Goal: Task Accomplishment & Management: Manage account settings

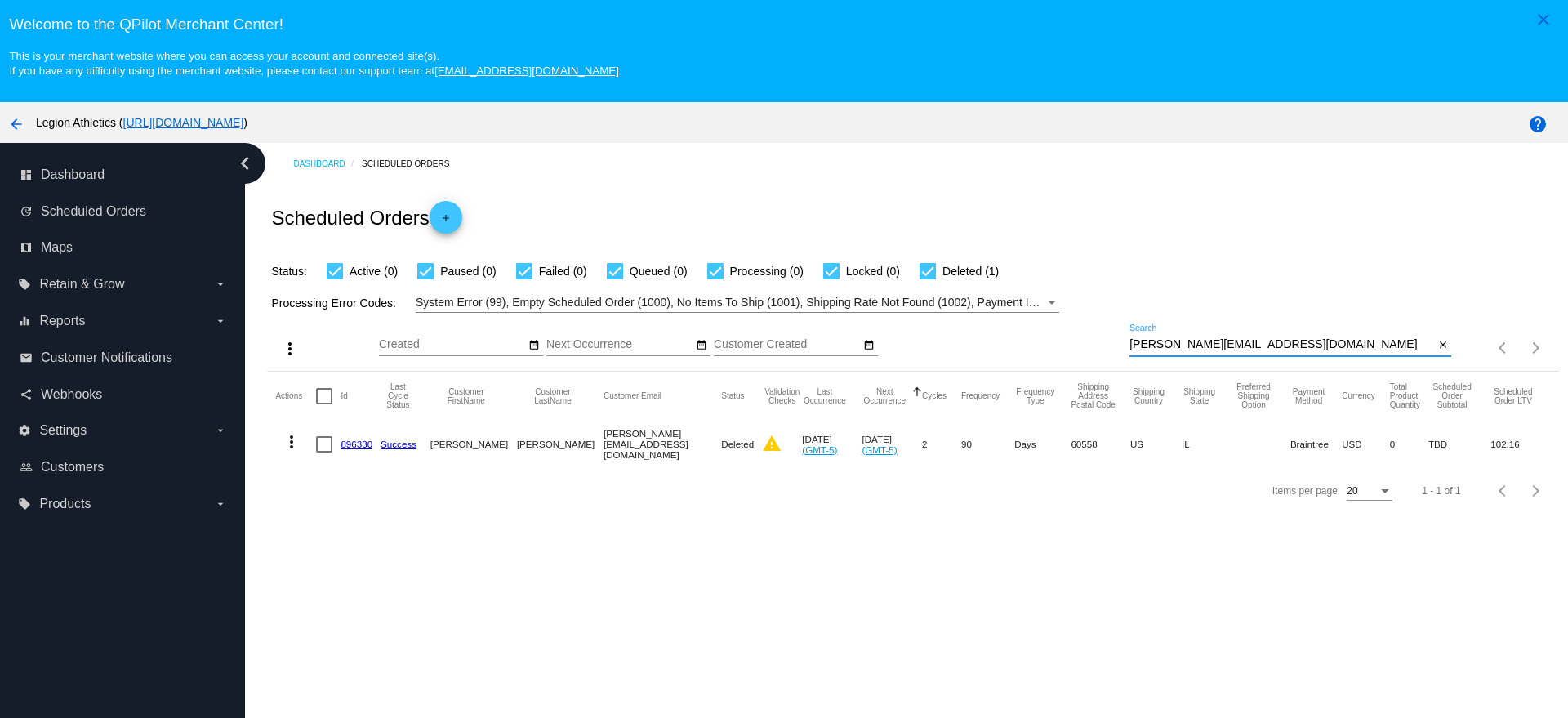
click at [1253, 344] on input "nicole.hallman9@gmail.com" at bounding box center [1281, 344] width 304 height 13
paste input "aarreguin5@yahoo"
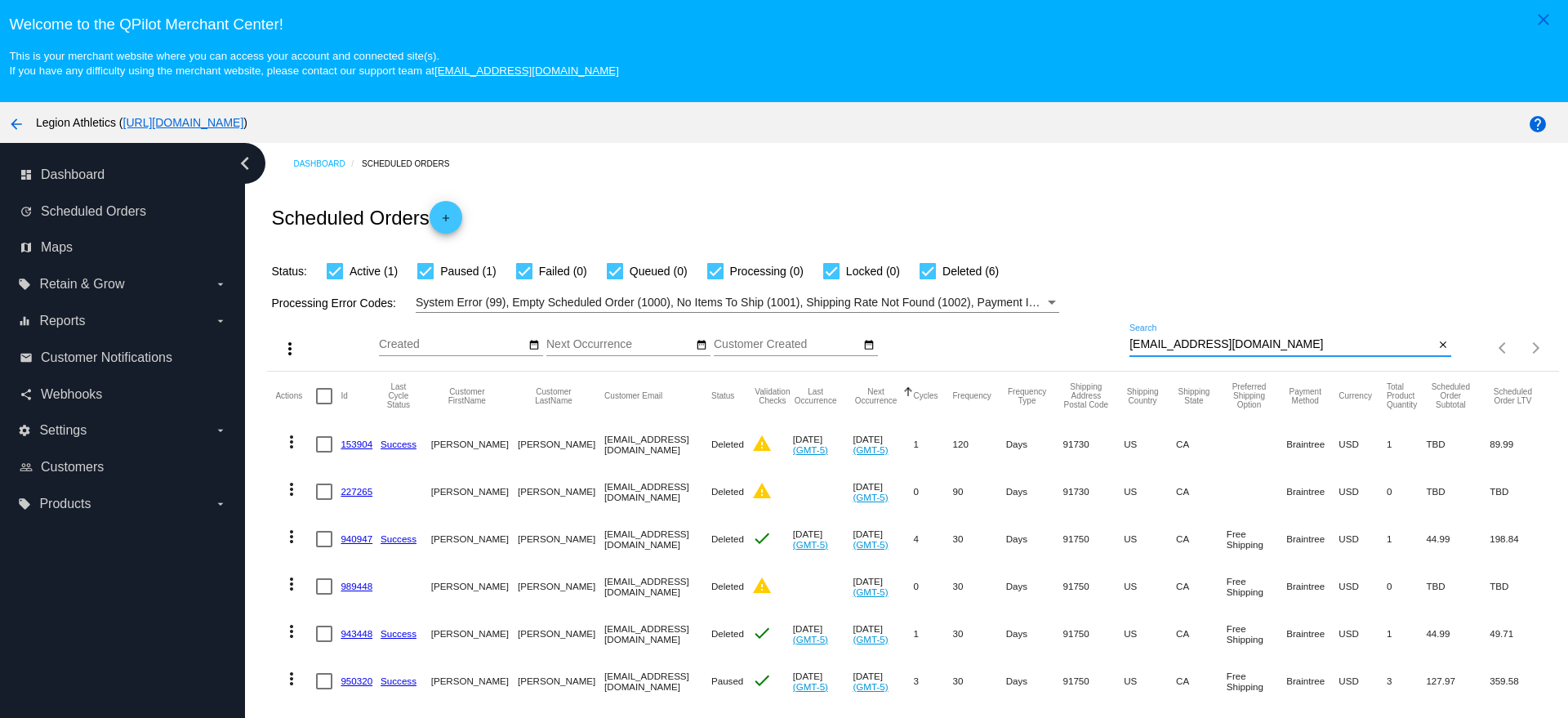
scroll to position [81, 0]
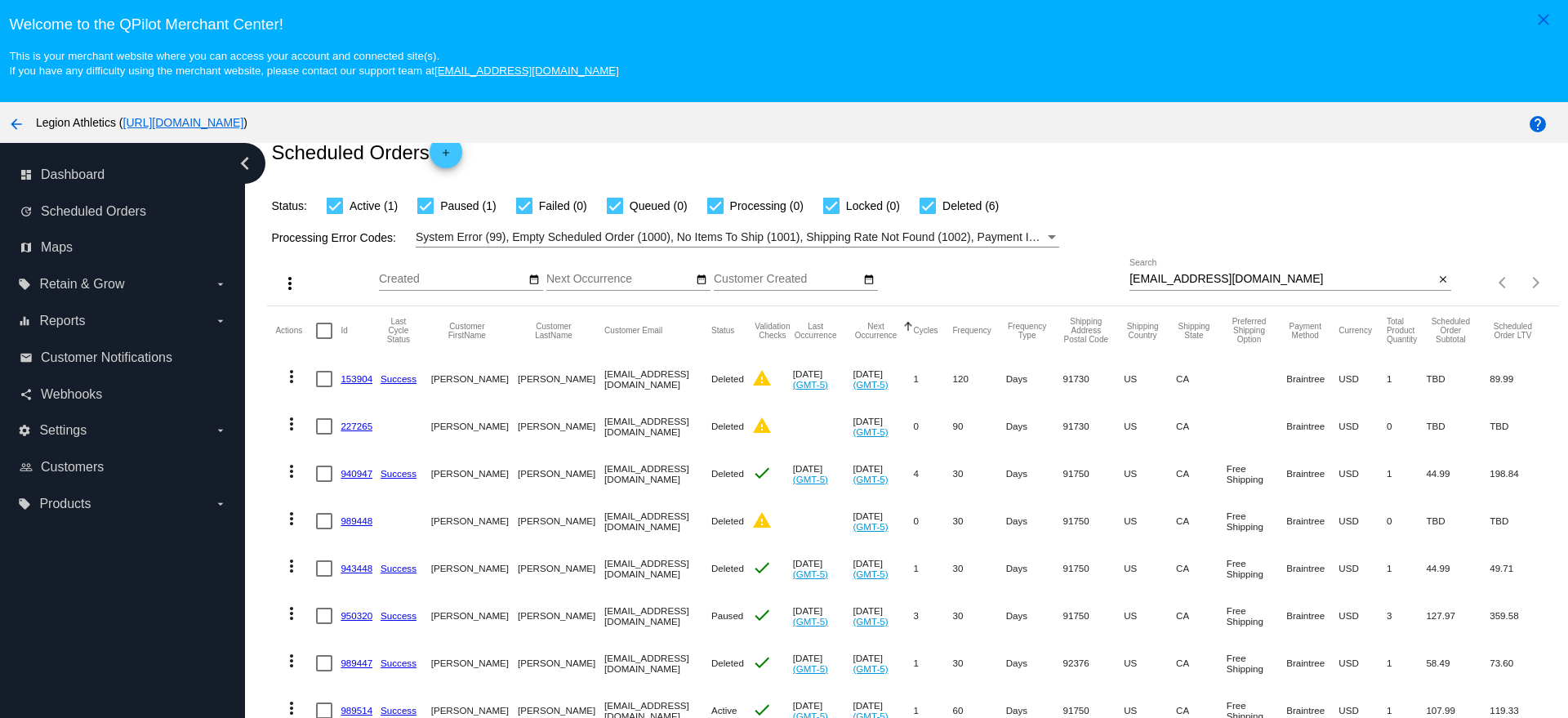
click at [1293, 259] on div "aarreguin5@yahoo.com Search" at bounding box center [1281, 274] width 304 height 32
click at [1291, 259] on div "aarreguin5@yahoo.com Search" at bounding box center [1281, 274] width 304 height 32
paste input "galway1997@hotmail"
type input "galway1997@hotmail.com"
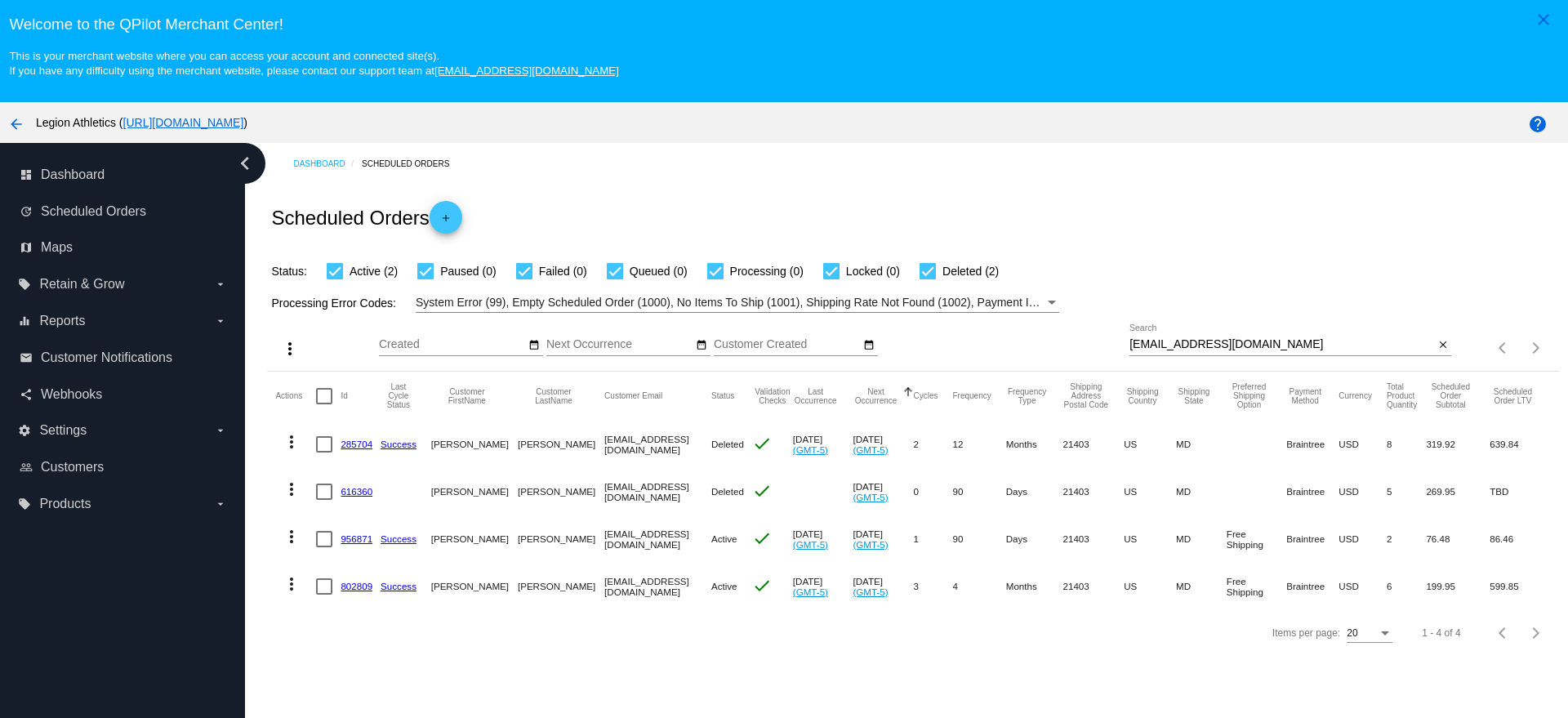
scroll to position [0, 0]
click at [355, 585] on link "802809" at bounding box center [356, 587] width 32 height 11
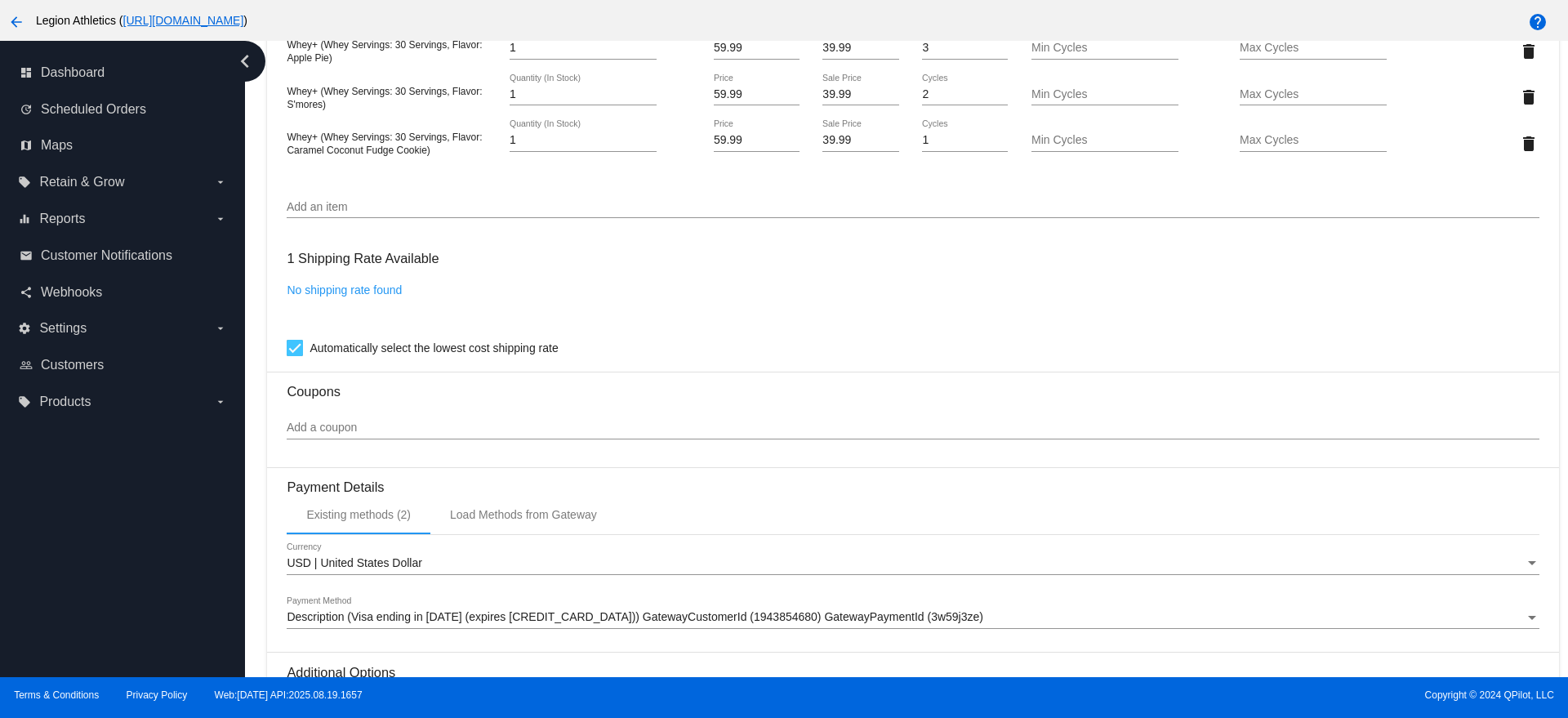
scroll to position [1328, 0]
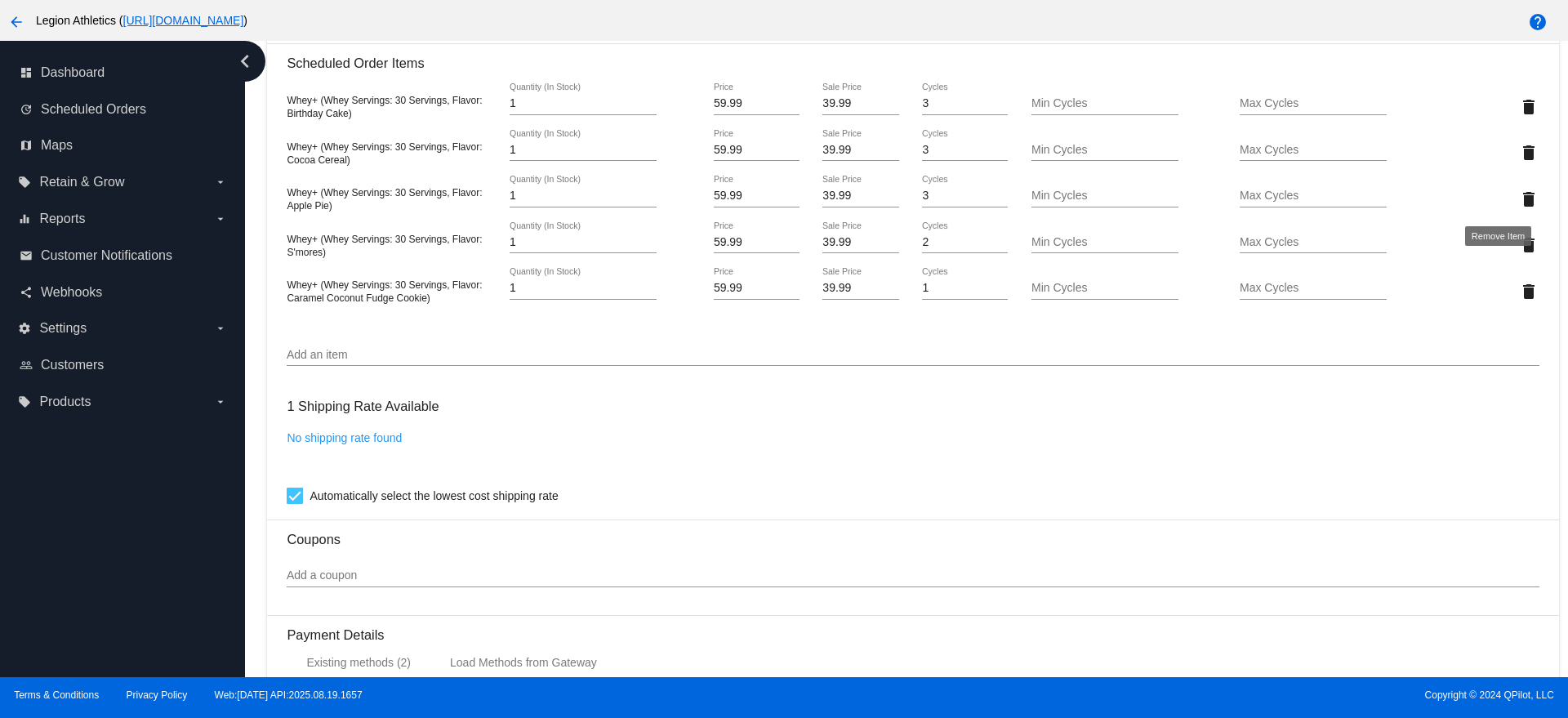
click at [1519, 191] on mat-icon "delete" at bounding box center [1529, 200] width 20 height 20
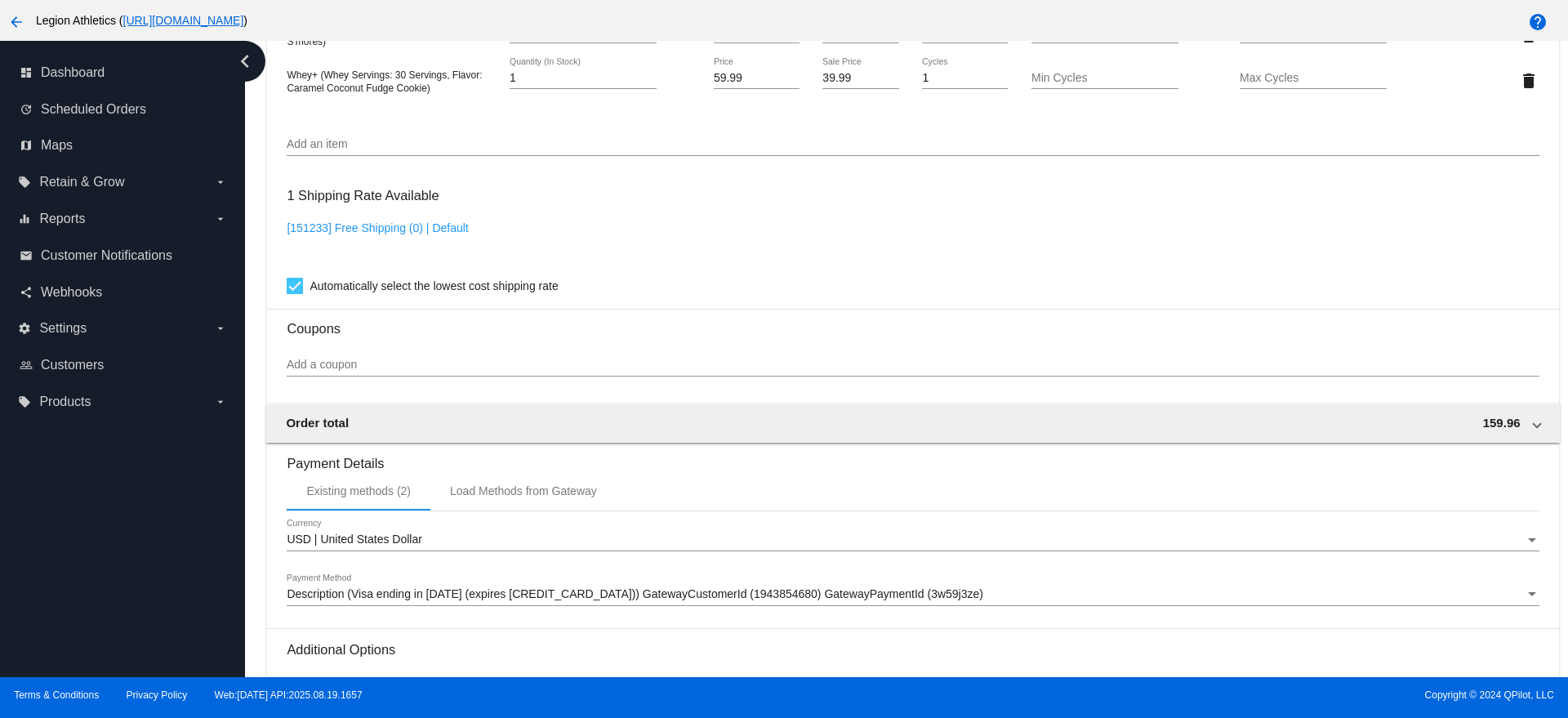
scroll to position [1674, 0]
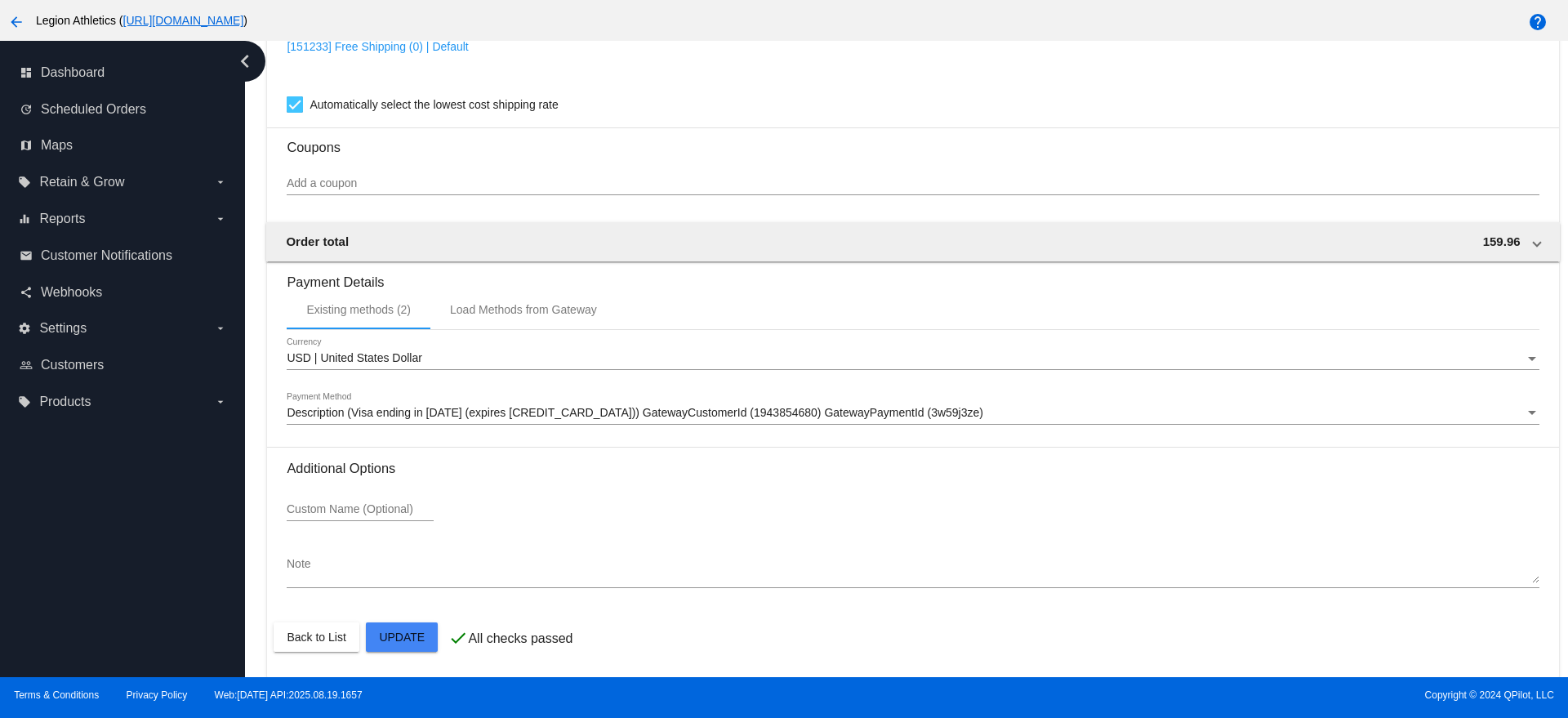
click at [398, 621] on mat-card-actions "Back to List Update" at bounding box center [911, 637] width 1278 height 43
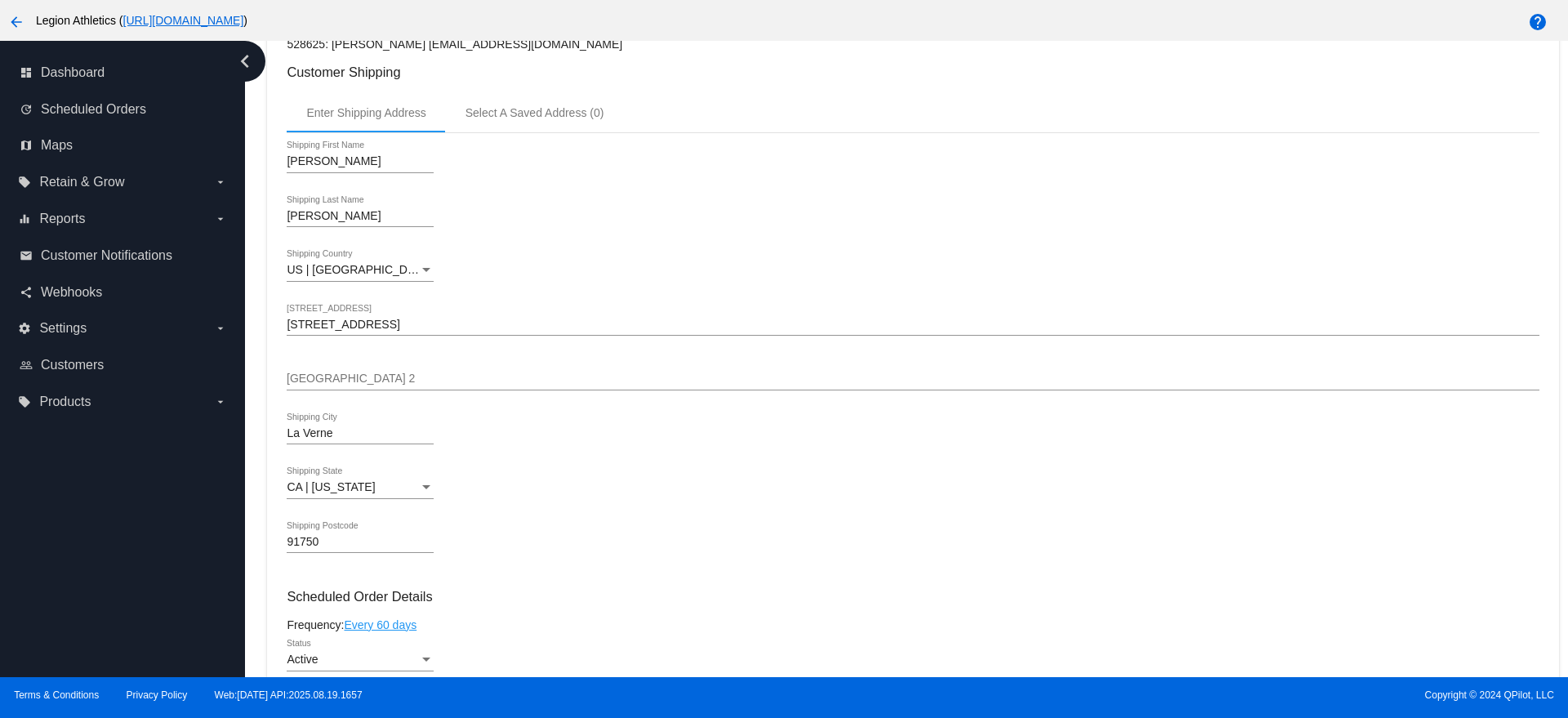
scroll to position [715, 0]
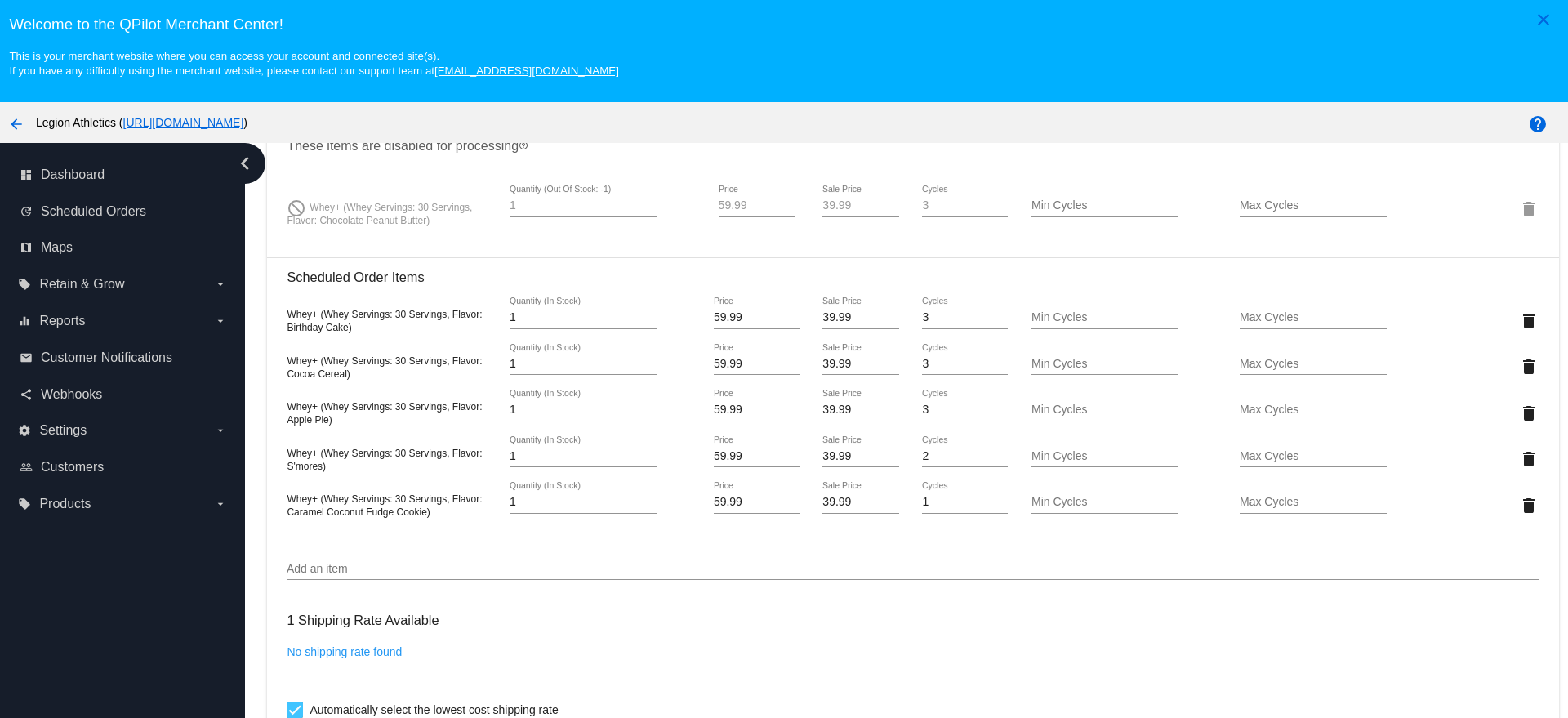
scroll to position [1226, 0]
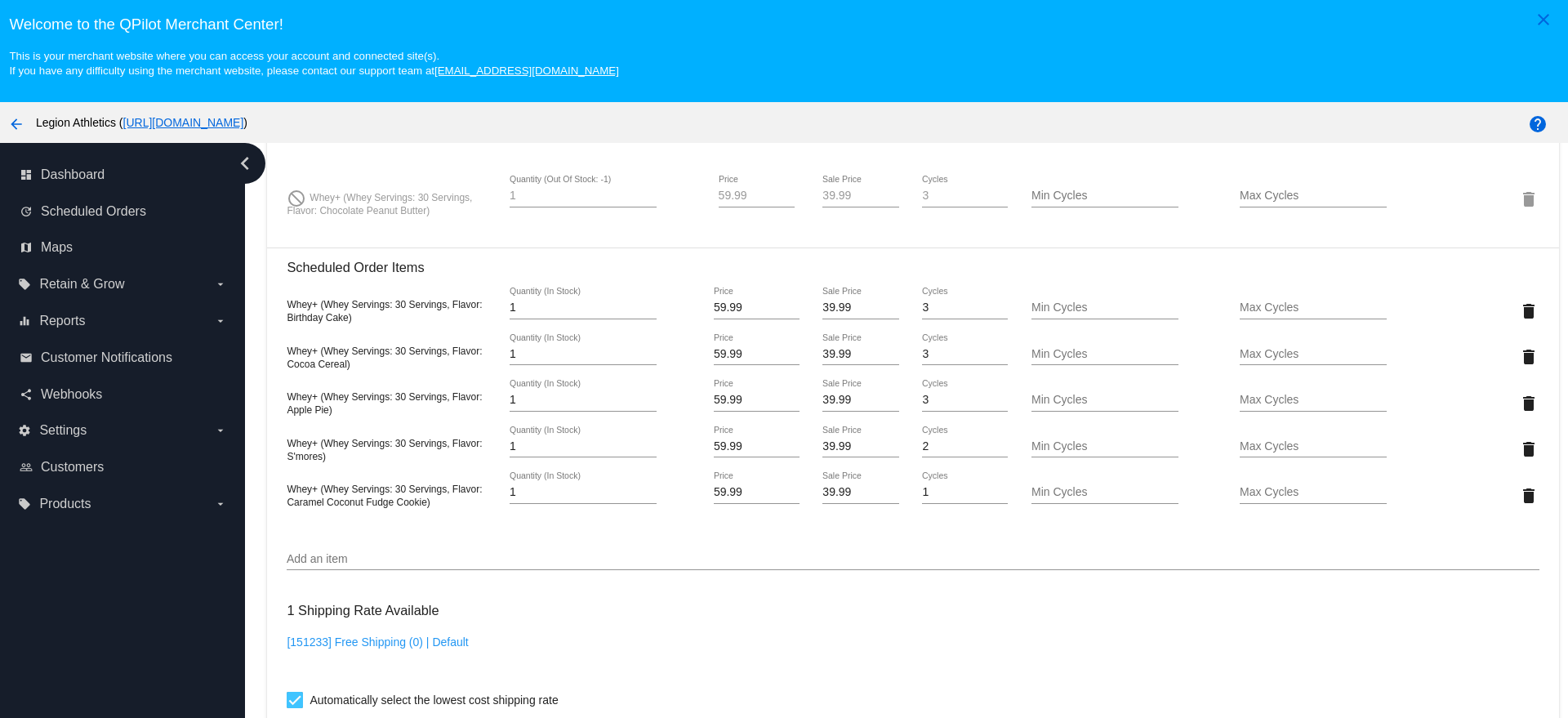
click at [767, 550] on div "Add an item" at bounding box center [912, 554] width 1252 height 32
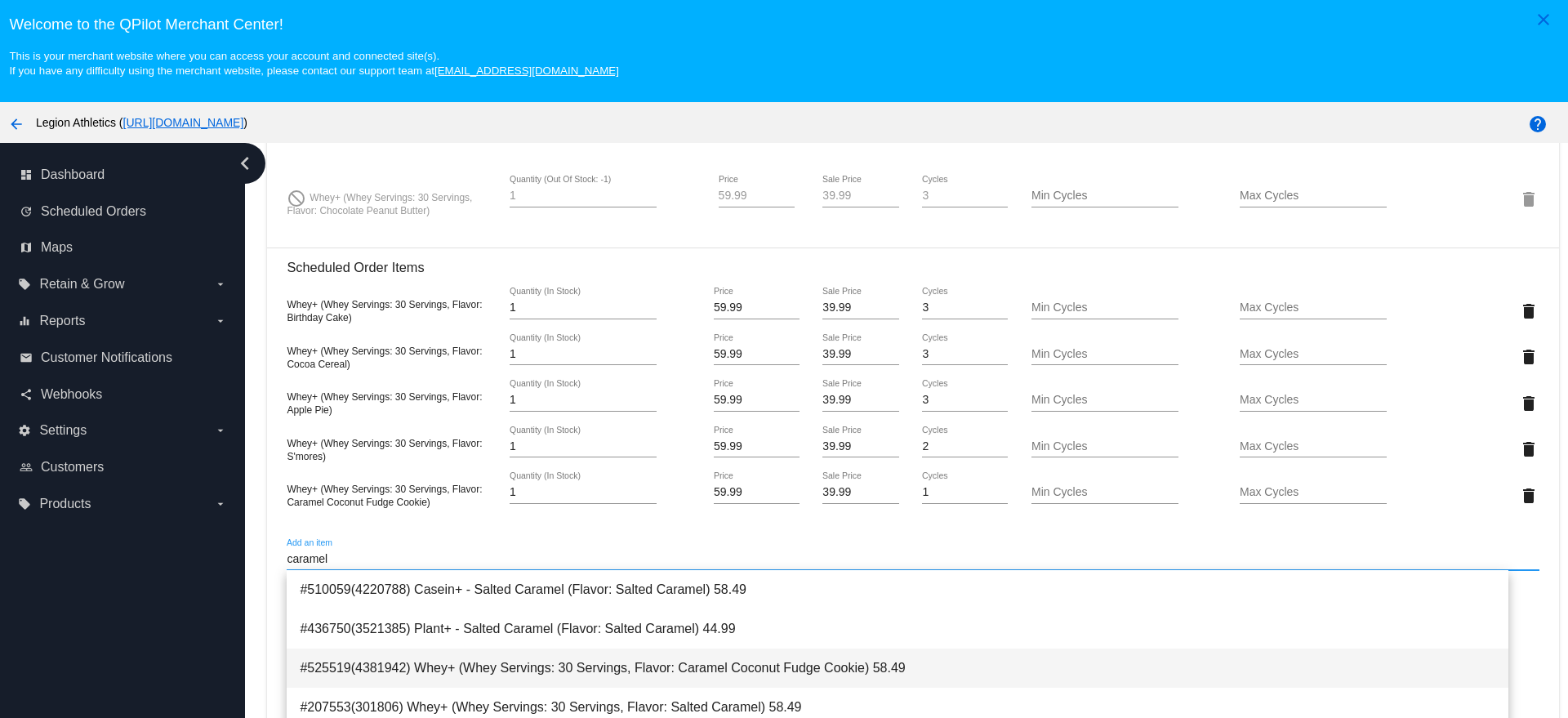
type input "caramel"
click at [931, 652] on span "#525519(4381942) Whey+ (Whey Servings: 30 Servings, Flavor: Caramel Coconut Fud…" at bounding box center [897, 668] width 1195 height 39
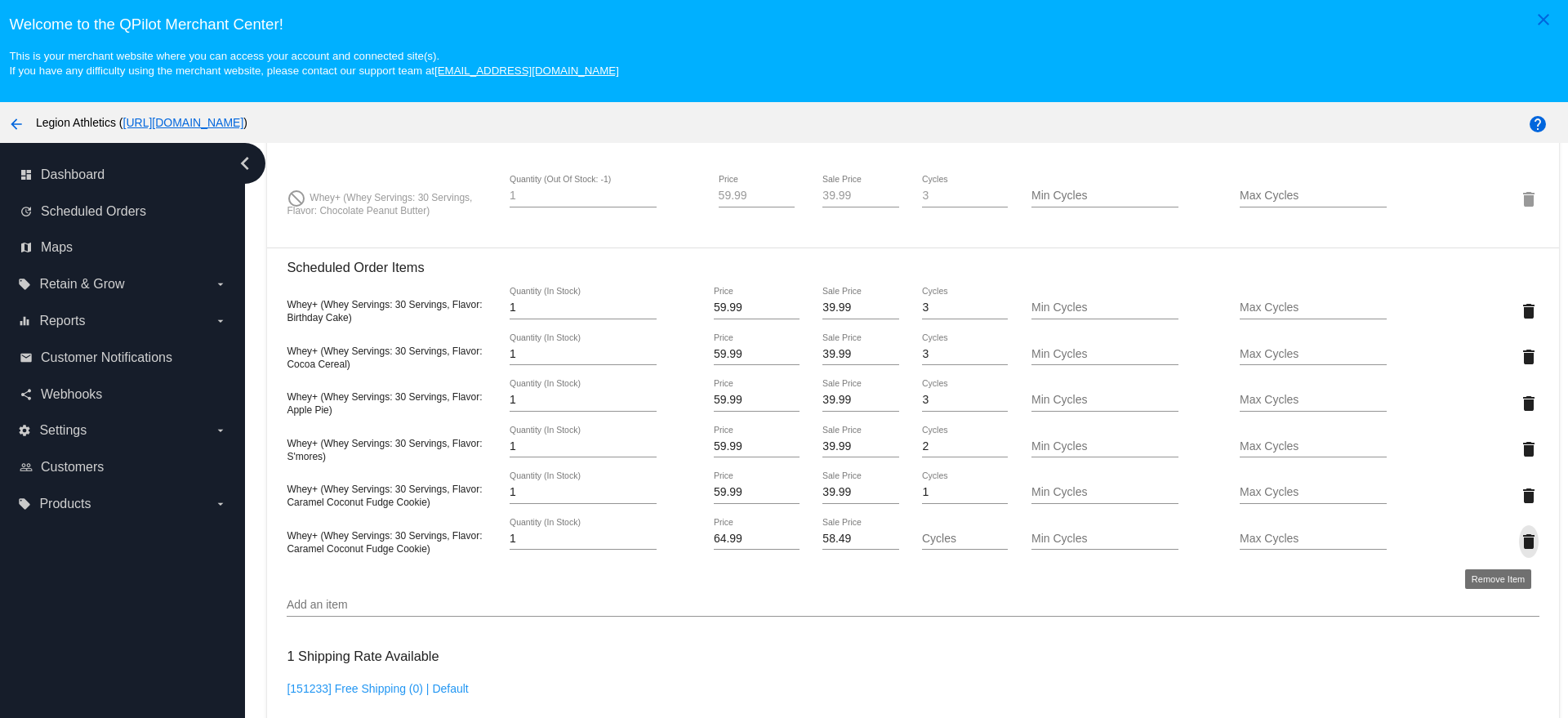
click at [1519, 540] on mat-icon "delete" at bounding box center [1529, 542] width 20 height 20
